Goal: Find specific page/section: Find specific page/section

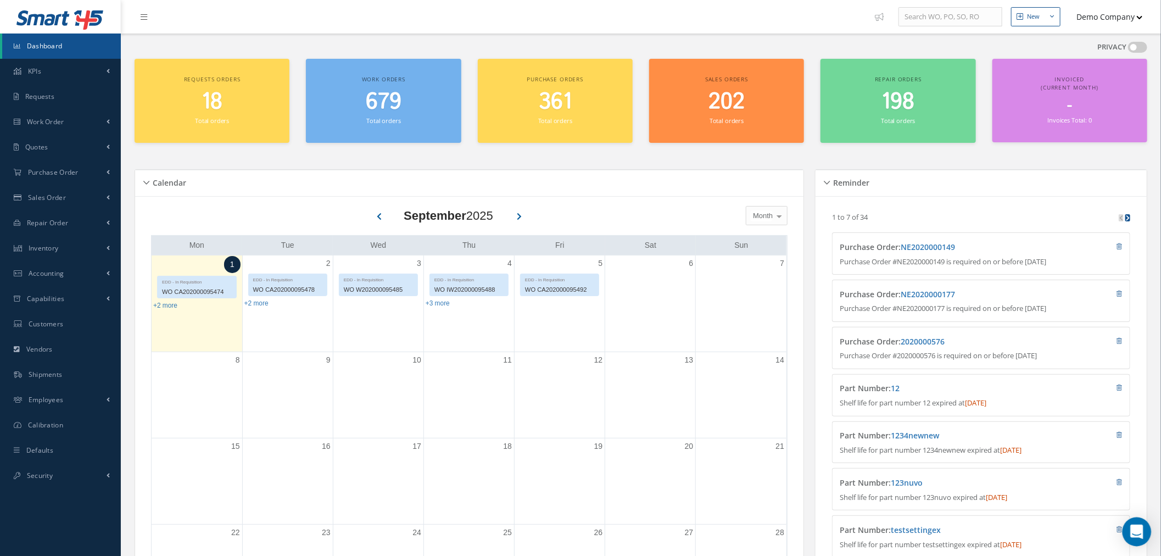
click at [1137, 528] on icon "Open Intercom Messenger" at bounding box center [1136, 531] width 13 height 14
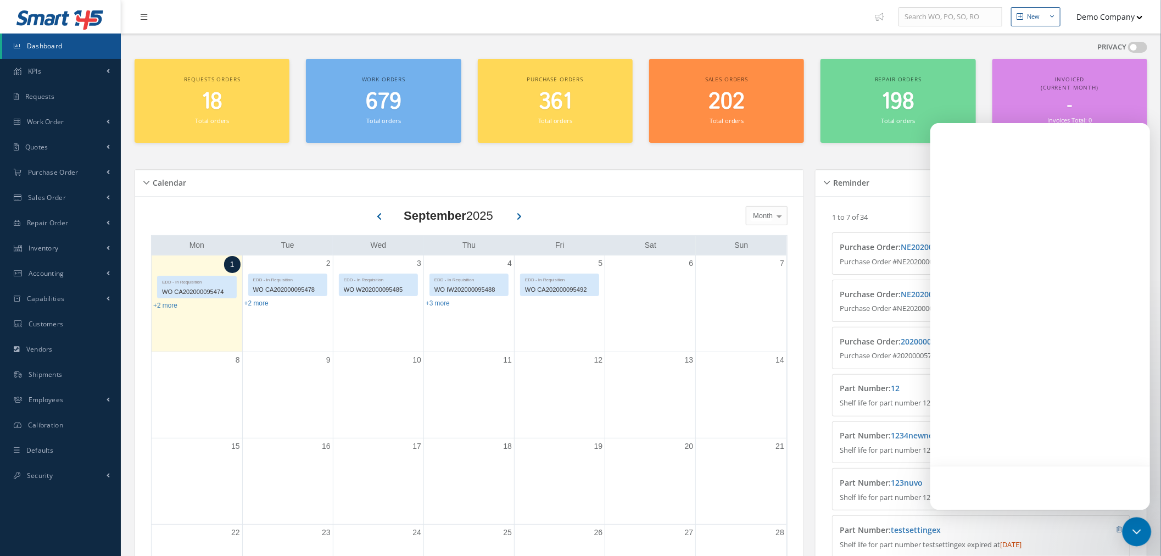
click at [1146, 539] on div "Open Intercom Messenger" at bounding box center [1136, 531] width 29 height 29
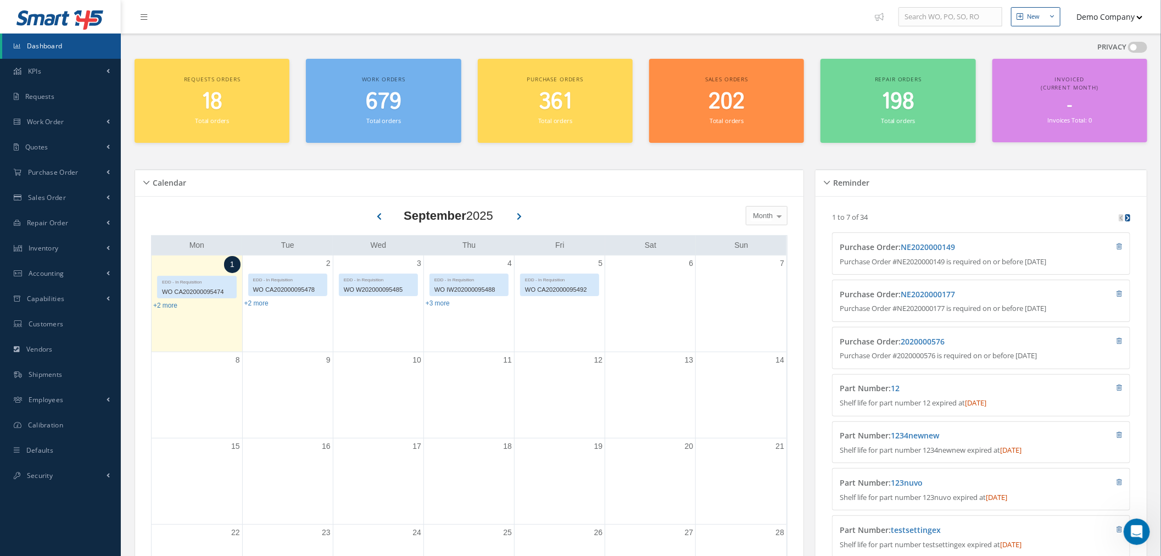
click at [1131, 18] on button "Demo Company" at bounding box center [1104, 16] width 77 height 21
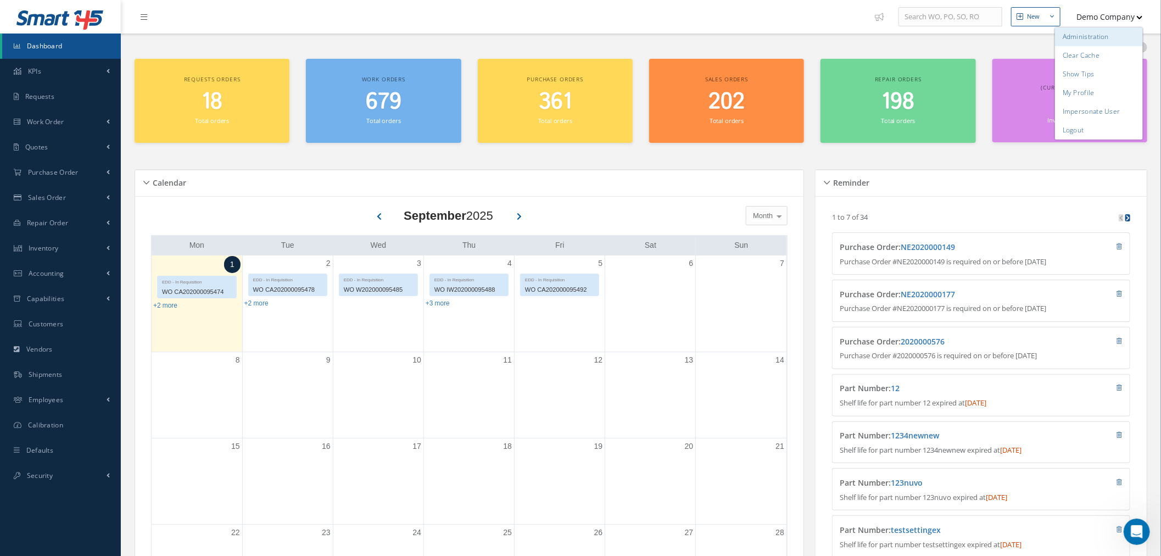
click at [1105, 29] on link "Administration" at bounding box center [1099, 36] width 88 height 19
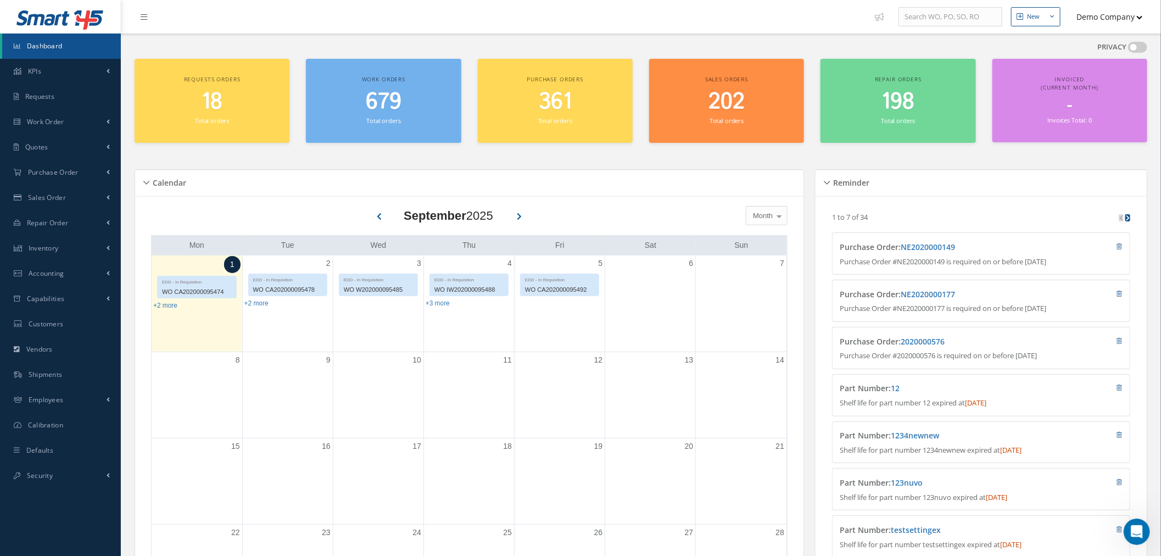
click at [1102, 12] on button "Demo Company" at bounding box center [1104, 16] width 77 height 21
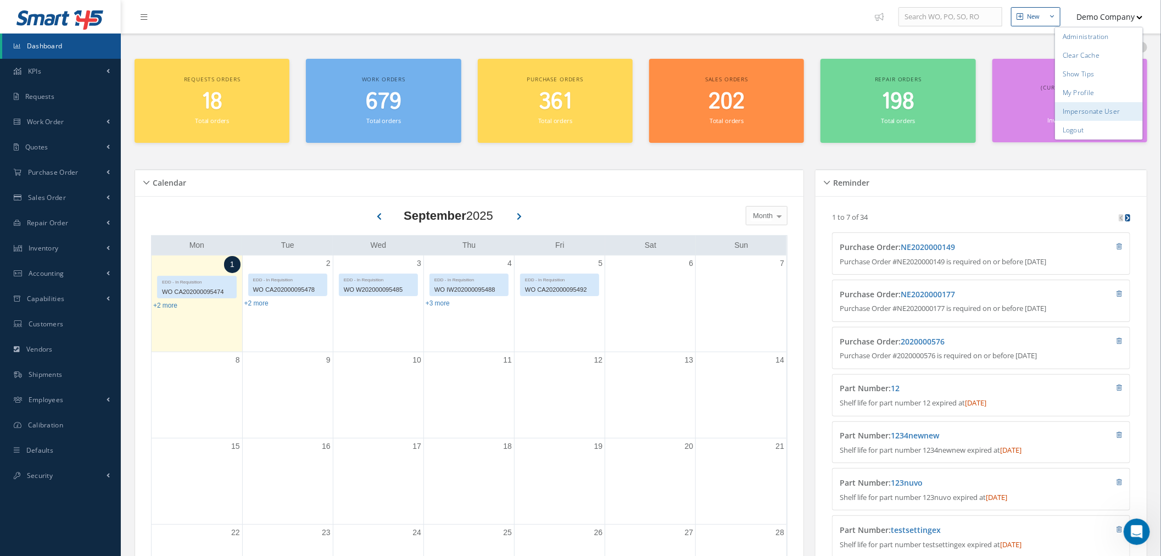
click at [1109, 110] on link "Impersonate User" at bounding box center [1099, 111] width 88 height 19
